Goal: Task Accomplishment & Management: Complete application form

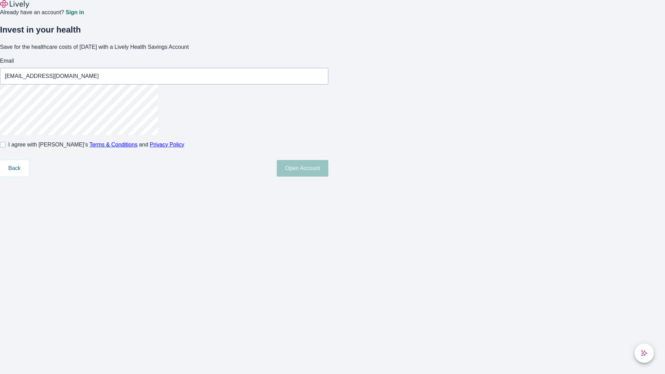
click at [6, 148] on input "I agree with Lively’s Terms & Conditions and Privacy Policy" at bounding box center [3, 145] width 6 height 6
checkbox input "true"
click at [328, 177] on button "Open Account" at bounding box center [303, 168] width 52 height 17
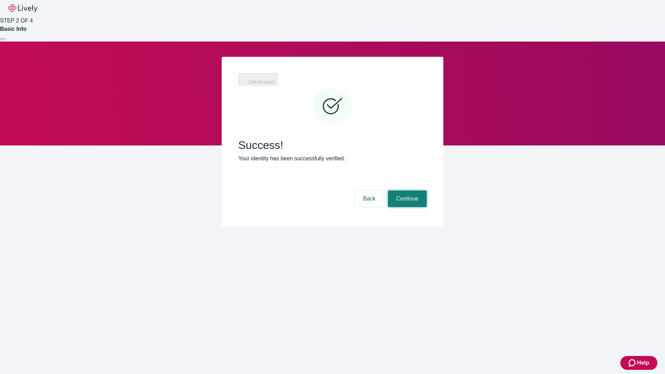
click at [406, 190] on button "Continue" at bounding box center [407, 198] width 39 height 17
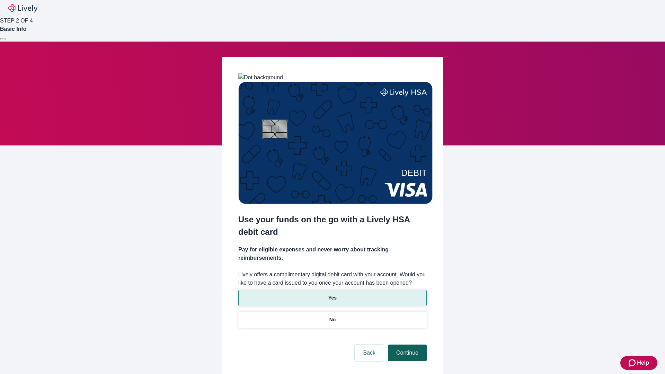
click at [332, 294] on p "Yes" at bounding box center [332, 297] width 8 height 7
click at [406, 345] on button "Continue" at bounding box center [407, 353] width 39 height 17
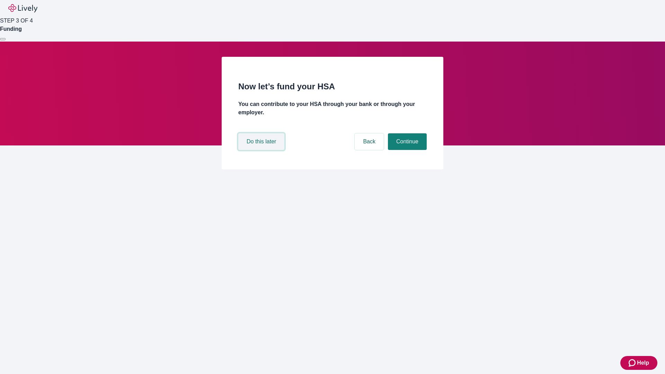
click at [262, 150] on button "Do this later" at bounding box center [261, 141] width 46 height 17
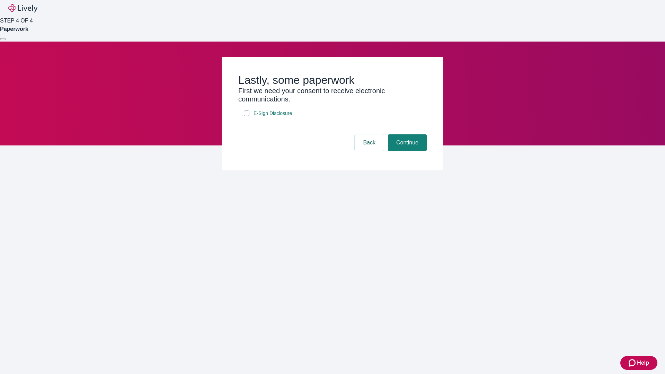
click at [247, 116] on input "E-Sign Disclosure" at bounding box center [247, 113] width 6 height 6
checkbox input "true"
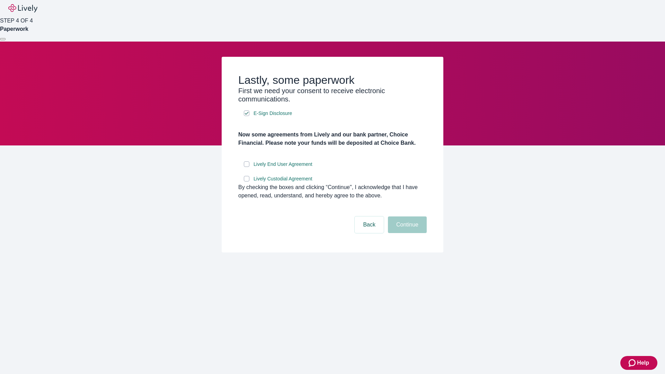
click at [247, 167] on input "Lively End User Agreement" at bounding box center [247, 164] width 6 height 6
checkbox input "true"
click at [247, 181] on input "Lively Custodial Agreement" at bounding box center [247, 179] width 6 height 6
checkbox input "true"
click at [406, 233] on button "Continue" at bounding box center [407, 224] width 39 height 17
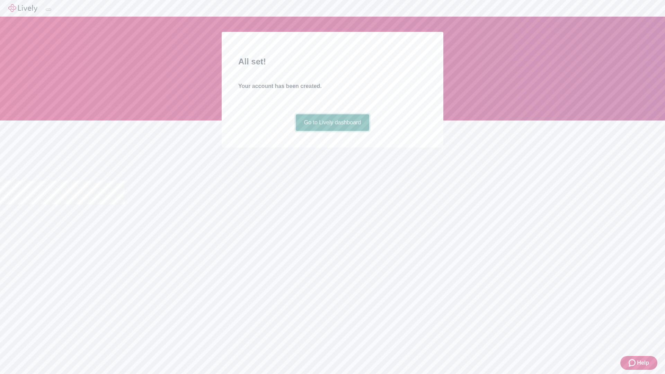
click at [332, 131] on link "Go to Lively dashboard" at bounding box center [333, 122] width 74 height 17
